Goal: Communication & Community: Answer question/provide support

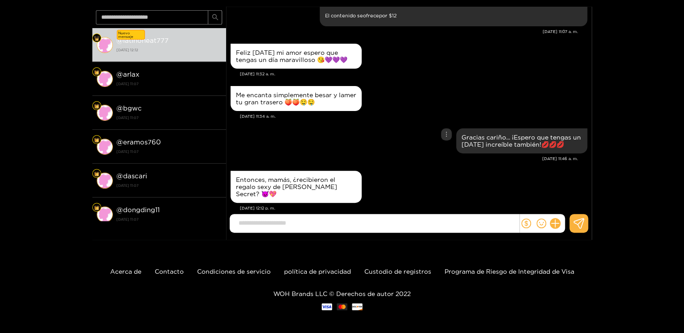
scroll to position [84, 0]
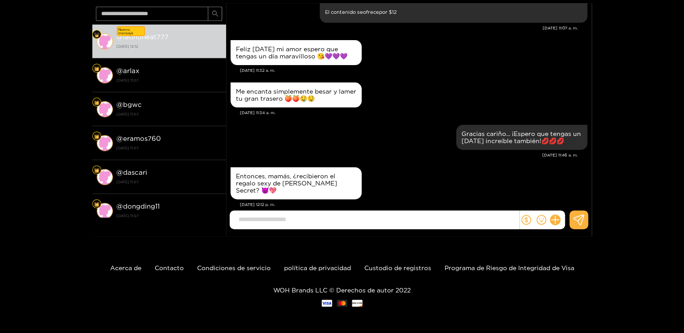
click at [278, 218] on input at bounding box center [376, 219] width 285 height 15
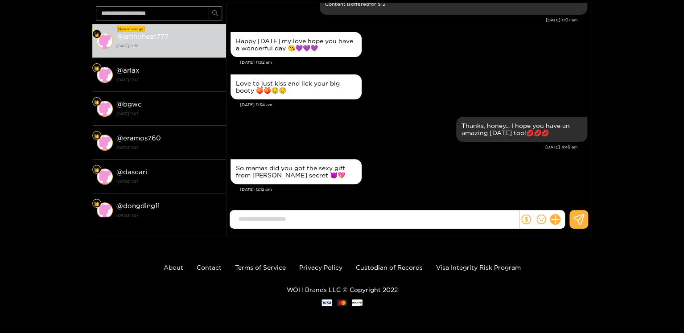
scroll to position [70, 0]
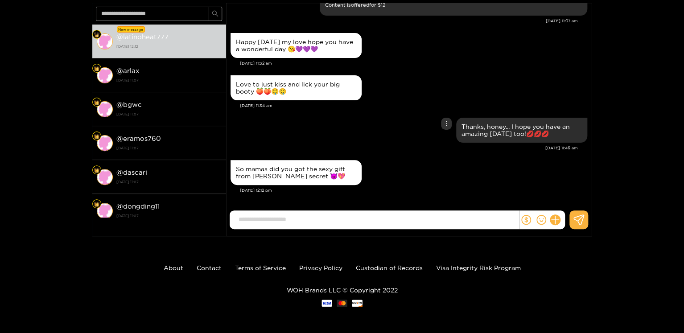
drag, startPoint x: 428, startPoint y: 141, endPoint x: 470, endPoint y: 197, distance: 70.3
click at [428, 141] on div "Thanks, honey... I hope you have an amazing [DATE] too!💋💋💋" at bounding box center [408, 129] width 356 height 29
click at [239, 220] on input at bounding box center [376, 219] width 285 height 15
paste input "**********"
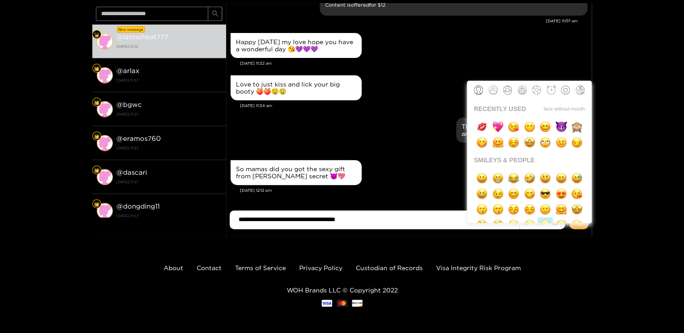
click at [540, 219] on img "button" at bounding box center [544, 224] width 11 height 11
click at [484, 132] on button "button" at bounding box center [482, 127] width 16 height 16
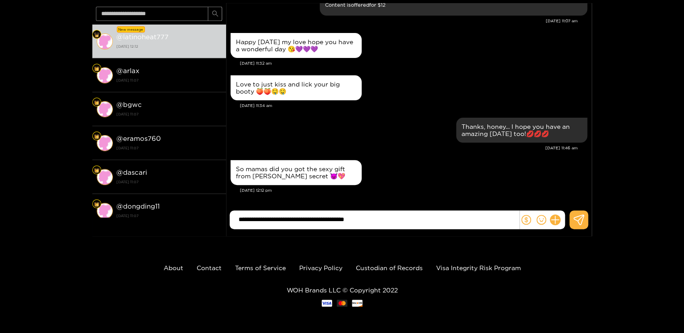
click at [373, 220] on input "**********" at bounding box center [376, 219] width 285 height 15
type input "**********"
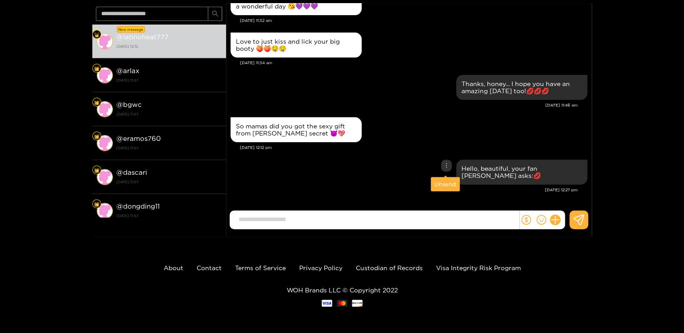
drag, startPoint x: 447, startPoint y: 164, endPoint x: 446, endPoint y: 183, distance: 18.3
click at [448, 164] on div at bounding box center [446, 166] width 11 height 12
click at [445, 185] on div "Unsend" at bounding box center [445, 184] width 22 height 9
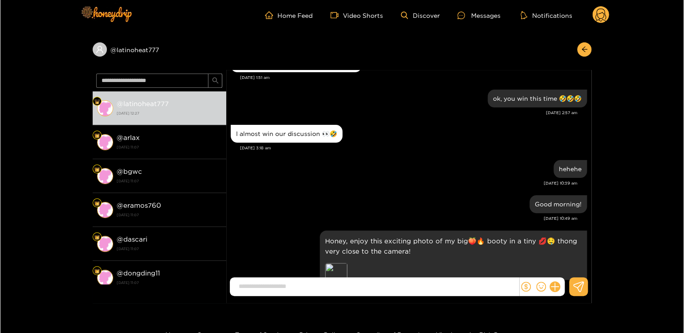
scroll to position [0, 0]
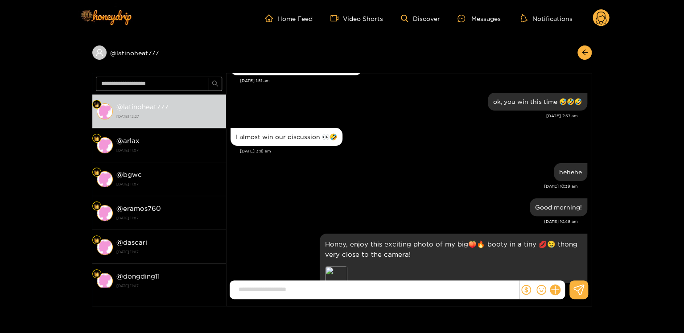
click at [598, 17] on circle at bounding box center [600, 17] width 17 height 17
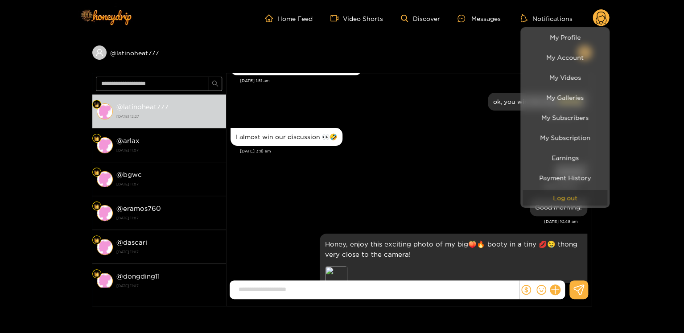
click at [556, 193] on button "Log out" at bounding box center [564, 198] width 85 height 16
